Goal: Task Accomplishment & Management: Manage account settings

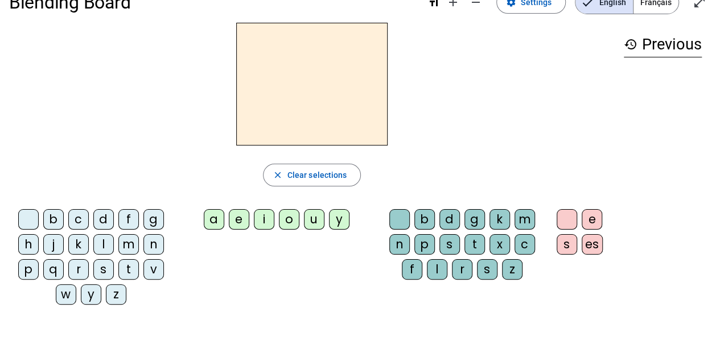
scroll to position [18, 0]
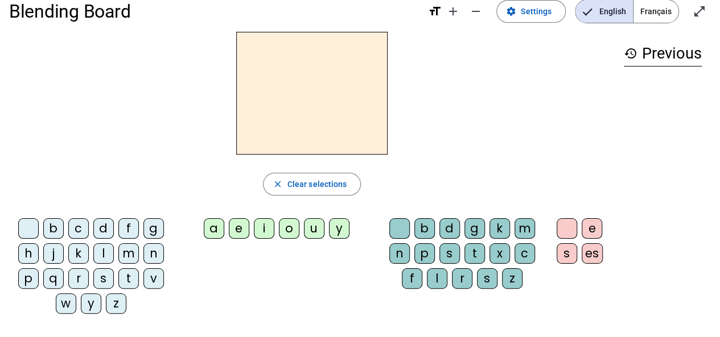
click at [141, 227] on letter-bubble "f" at bounding box center [130, 231] width 25 height 25
click at [308, 188] on span "Clear selections" at bounding box center [317, 185] width 60 height 14
click at [337, 184] on span "Clear selections" at bounding box center [317, 185] width 60 height 14
click at [632, 51] on mat-icon "history" at bounding box center [631, 54] width 14 height 14
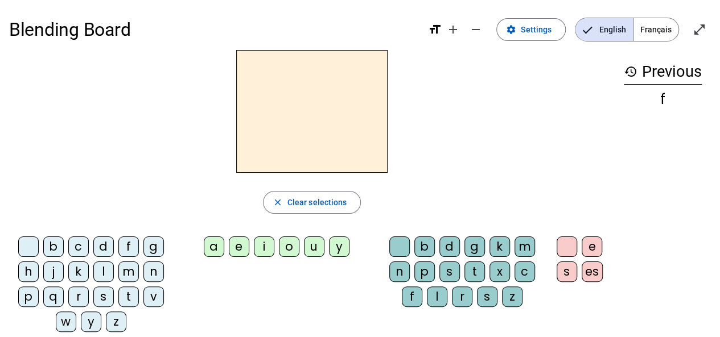
scroll to position [1, 0]
click at [680, 93] on div "f" at bounding box center [663, 99] width 78 height 14
click at [660, 98] on div "f" at bounding box center [663, 99] width 78 height 14
drag, startPoint x: 666, startPoint y: 97, endPoint x: 641, endPoint y: 99, distance: 24.6
click at [641, 99] on div "f" at bounding box center [663, 99] width 78 height 14
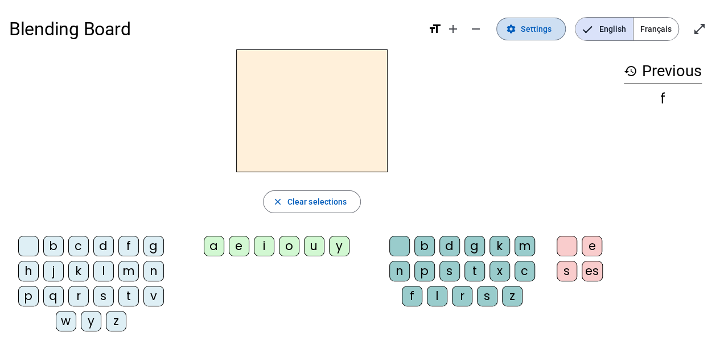
click at [545, 28] on span "Settings" at bounding box center [536, 29] width 31 height 14
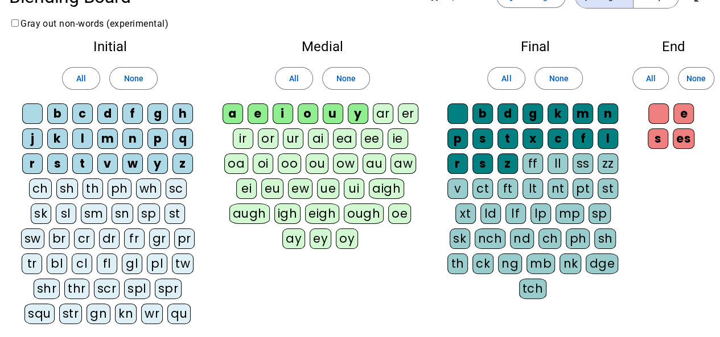
scroll to position [10, 0]
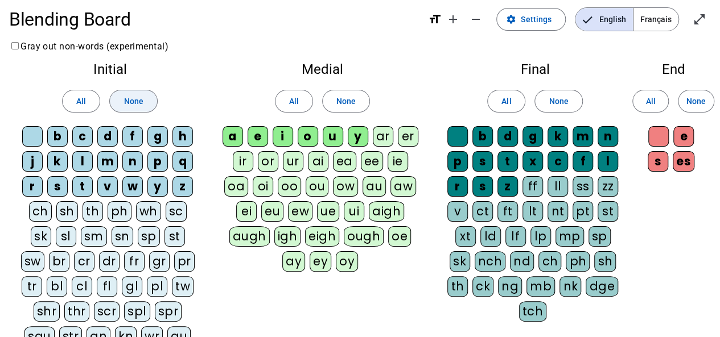
click at [135, 104] on span "None" at bounding box center [133, 101] width 19 height 14
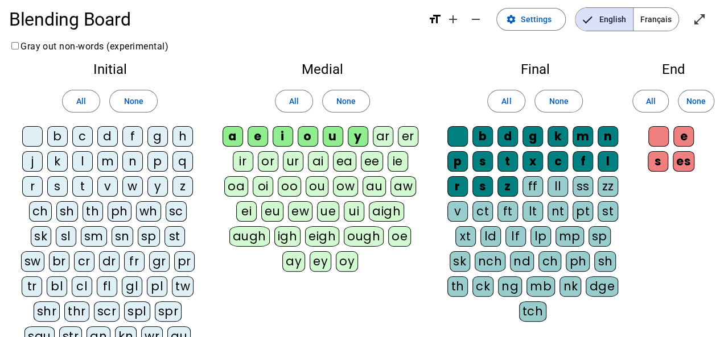
scroll to position [172, 0]
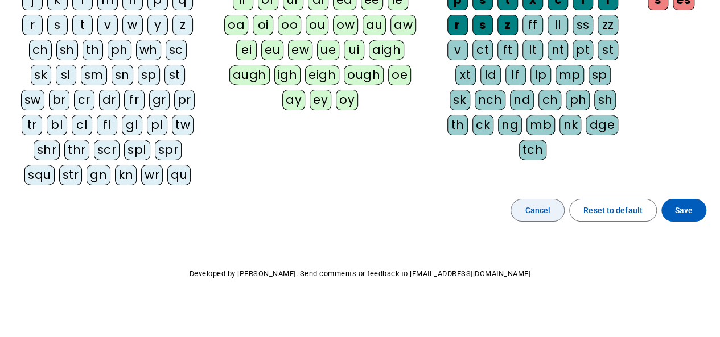
click at [523, 216] on span at bounding box center [537, 210] width 53 height 27
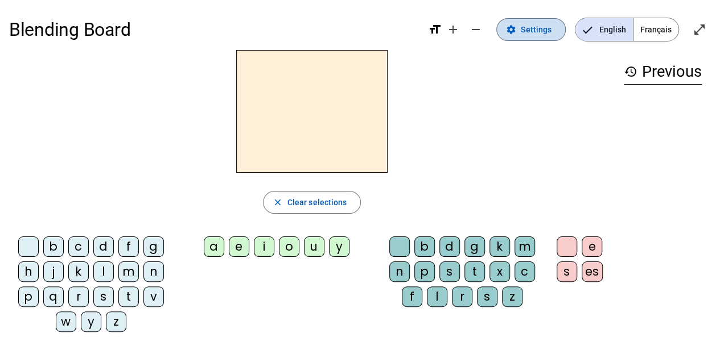
click at [526, 27] on span "Settings" at bounding box center [536, 30] width 31 height 14
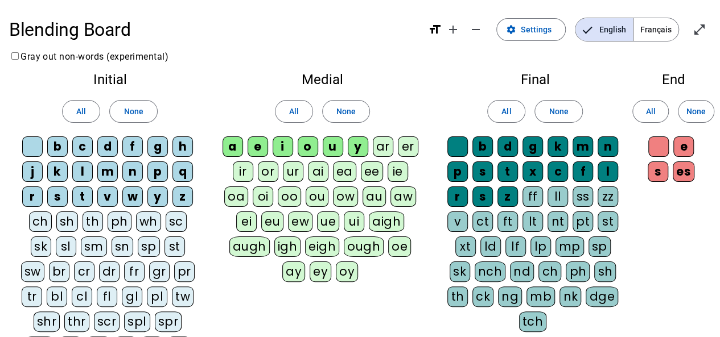
scroll to position [172, 0]
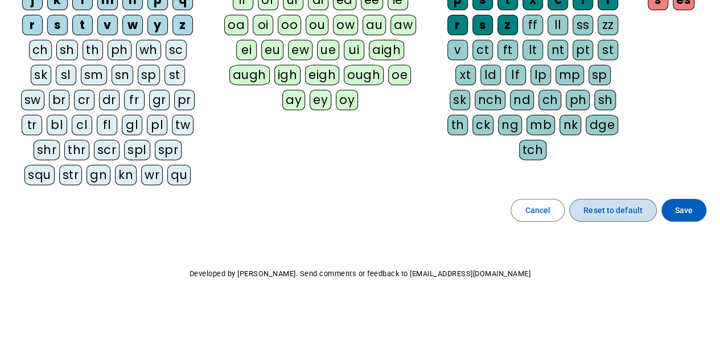
click at [594, 212] on span "Reset to default" at bounding box center [612, 211] width 59 height 14
click at [608, 204] on span "Reset to default" at bounding box center [612, 211] width 59 height 14
drag, startPoint x: 541, startPoint y: 208, endPoint x: 510, endPoint y: 217, distance: 32.2
click at [510, 217] on div "Cancel Reset to default Save" at bounding box center [360, 210] width 702 height 23
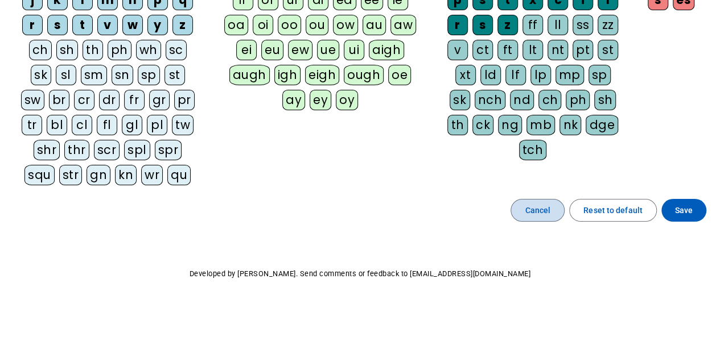
click at [524, 213] on span at bounding box center [537, 210] width 53 height 27
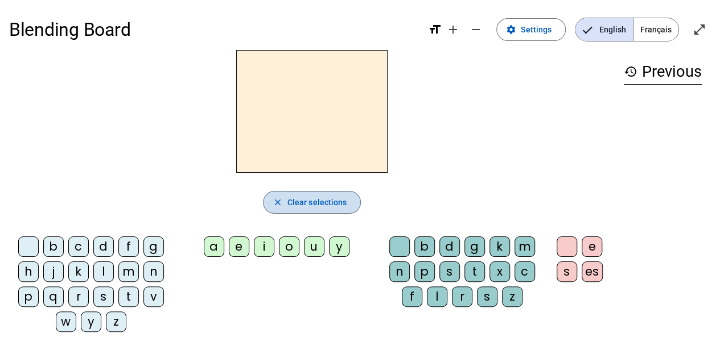
click at [302, 197] on span "Clear selections" at bounding box center [317, 203] width 60 height 14
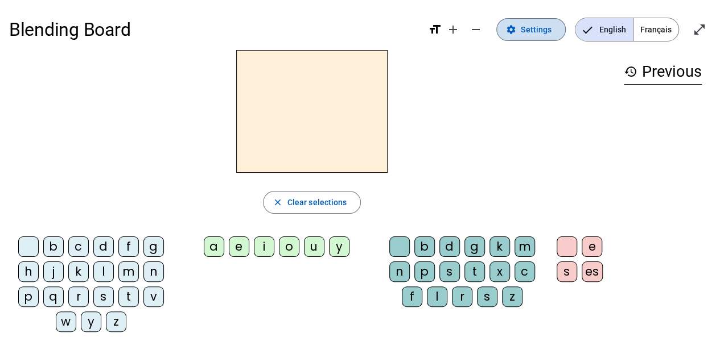
click at [542, 35] on span "Settings" at bounding box center [536, 30] width 31 height 14
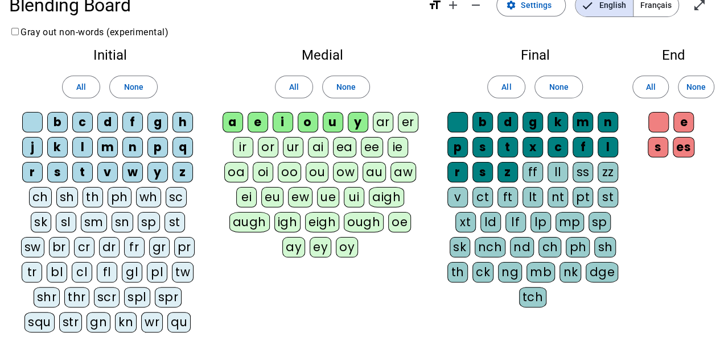
scroll to position [25, 0]
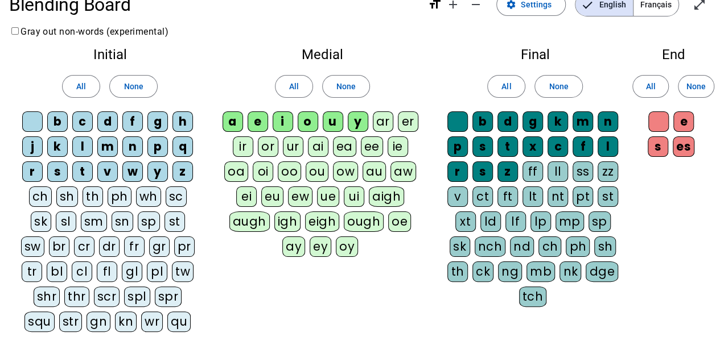
click at [167, 317] on div "qu" at bounding box center [178, 322] width 23 height 20
click at [61, 172] on div "s" at bounding box center [57, 172] width 20 height 20
click at [61, 171] on div "s" at bounding box center [57, 172] width 20 height 20
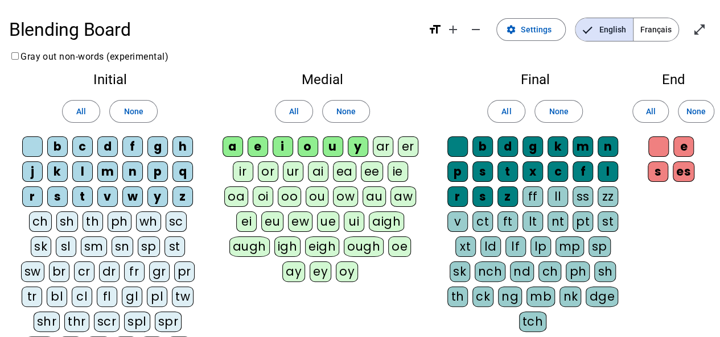
scroll to position [172, 0]
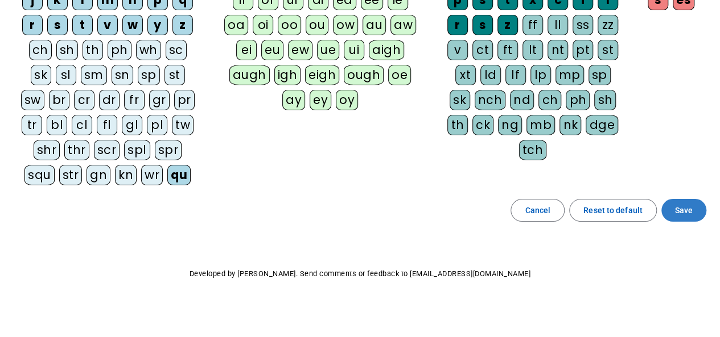
drag, startPoint x: 690, startPoint y: 200, endPoint x: 694, endPoint y: 205, distance: 7.3
click at [678, 207] on span "Save" at bounding box center [684, 211] width 18 height 14
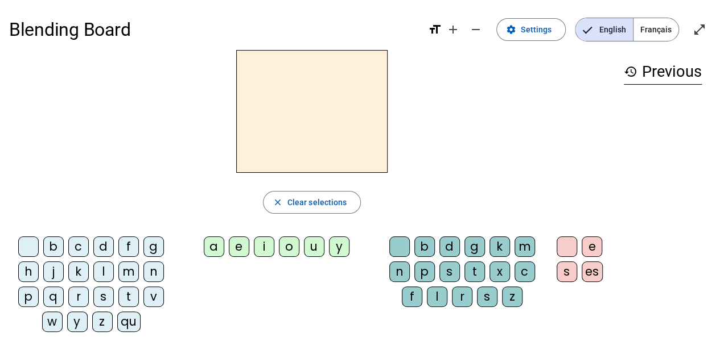
click at [127, 327] on div "qu" at bounding box center [128, 322] width 23 height 20
click at [261, 246] on div "i" at bounding box center [264, 247] width 20 height 20
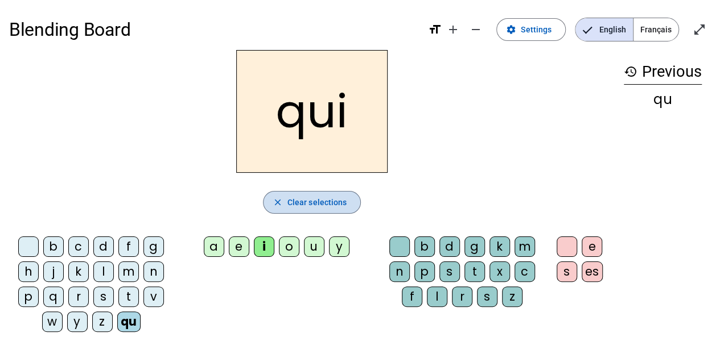
drag, startPoint x: 318, startPoint y: 195, endPoint x: 271, endPoint y: 197, distance: 46.8
click at [271, 197] on span "button" at bounding box center [312, 202] width 97 height 27
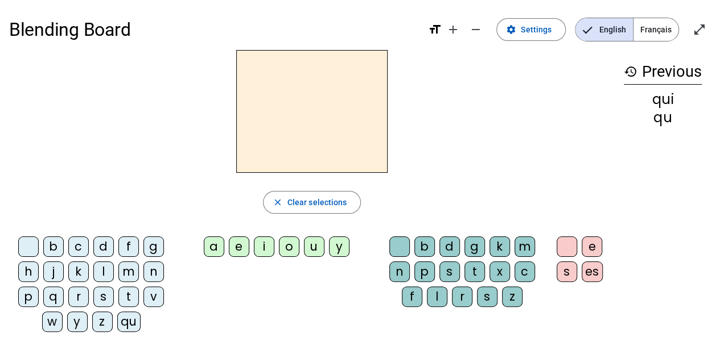
click at [130, 322] on div "qu" at bounding box center [128, 322] width 23 height 20
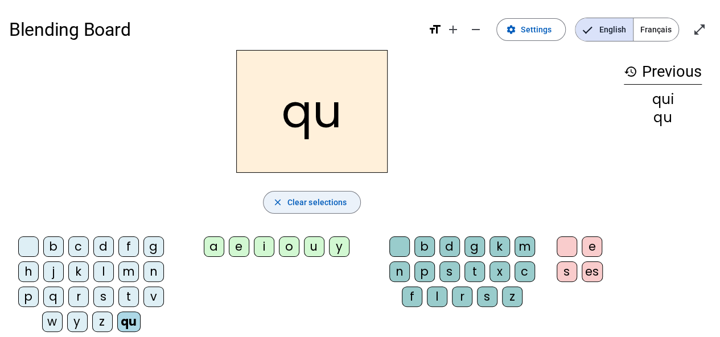
click at [331, 197] on span "Clear selections" at bounding box center [317, 203] width 60 height 14
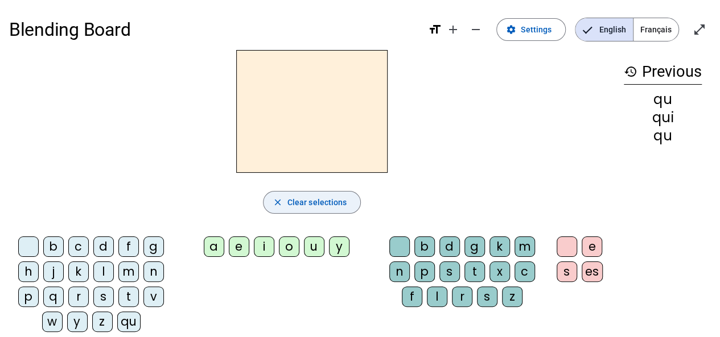
click at [331, 197] on span "Clear selections" at bounding box center [317, 203] width 60 height 14
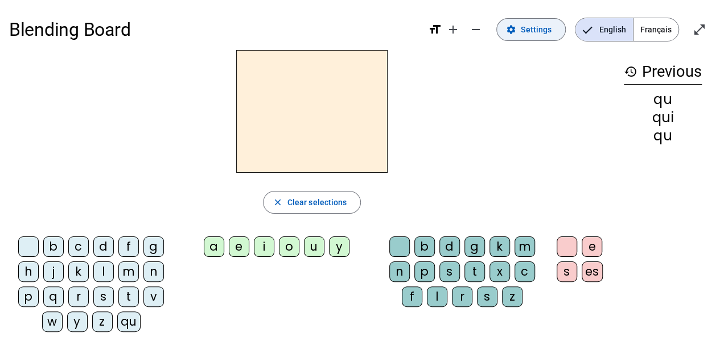
click at [546, 25] on span "Settings" at bounding box center [536, 30] width 31 height 14
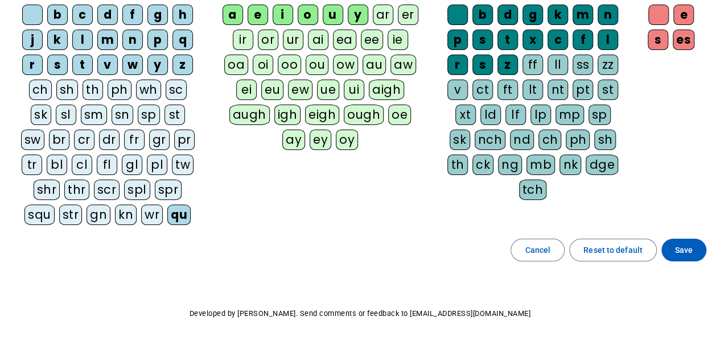
scroll to position [172, 0]
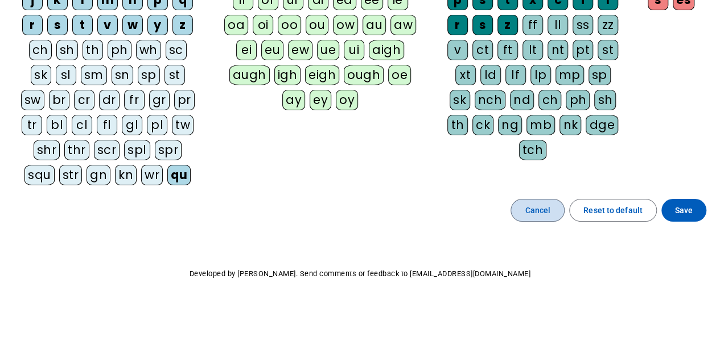
click at [538, 213] on span "Cancel" at bounding box center [538, 211] width 26 height 14
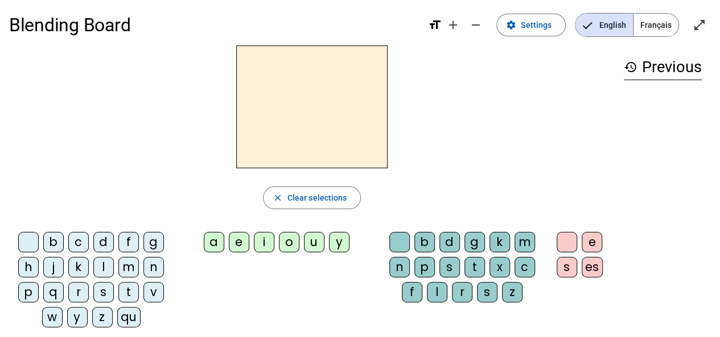
scroll to position [5, 0]
click at [127, 316] on div "qu" at bounding box center [128, 317] width 23 height 20
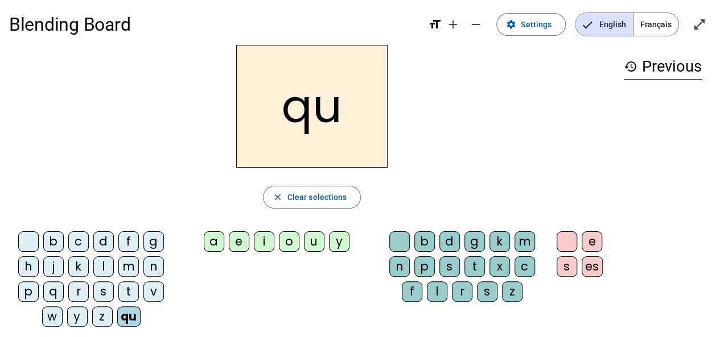
click at [266, 244] on div "i" at bounding box center [264, 242] width 20 height 20
click at [102, 290] on div "s" at bounding box center [103, 292] width 20 height 20
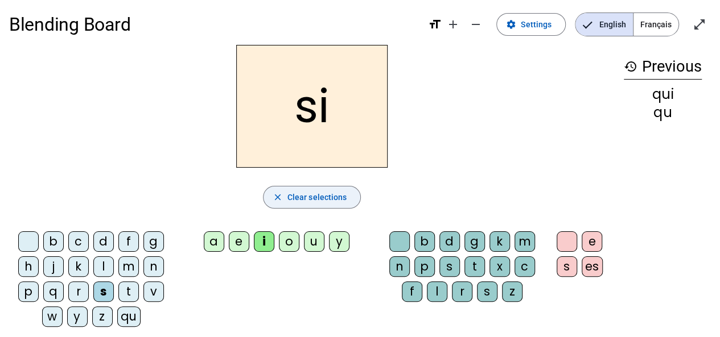
click at [344, 192] on span "Clear selections" at bounding box center [317, 198] width 60 height 14
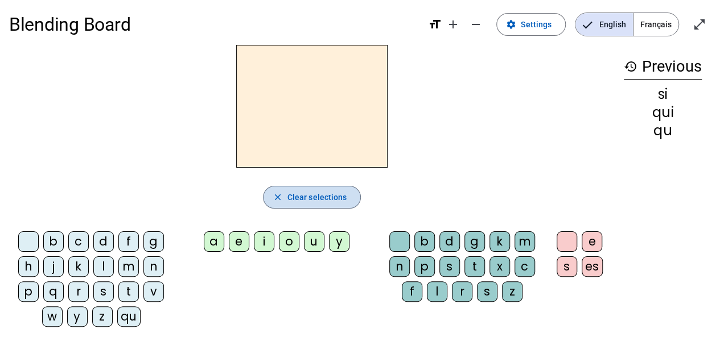
drag, startPoint x: 344, startPoint y: 192, endPoint x: 305, endPoint y: 197, distance: 39.6
click at [305, 197] on span "Clear selections" at bounding box center [317, 198] width 60 height 14
